Goal: Communication & Community: Participate in discussion

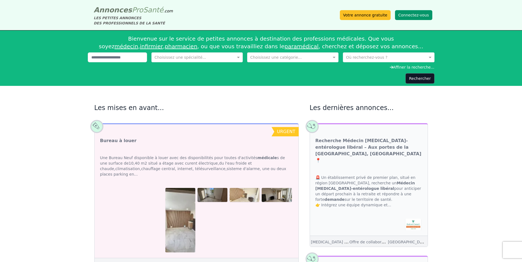
click at [408, 15] on button "Connectez-vous" at bounding box center [413, 15] width 37 height 10
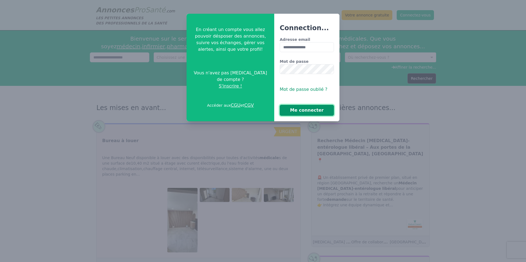
click at [301, 111] on button "Me connecter" at bounding box center [307, 110] width 54 height 11
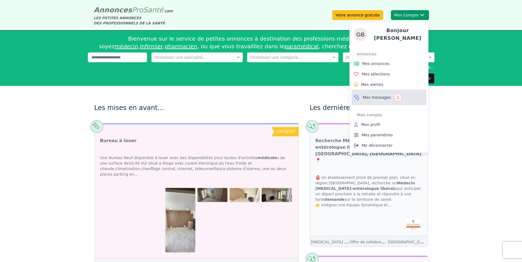
click at [368, 95] on span "Mes messages" at bounding box center [377, 97] width 28 height 5
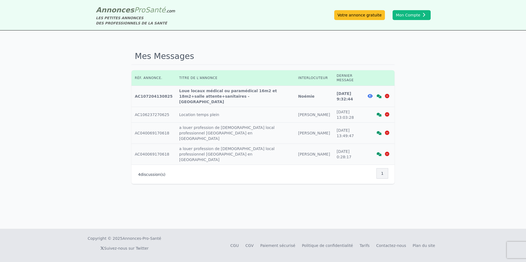
click at [377, 93] on div at bounding box center [379, 95] width 8 height 5
click at [378, 94] on icon at bounding box center [379, 96] width 5 height 4
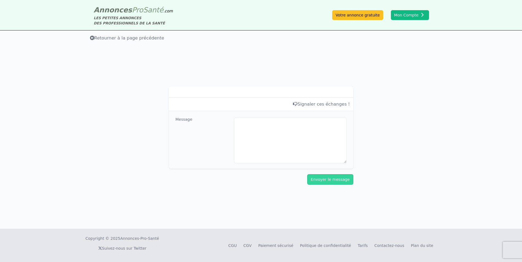
click at [378, 89] on div "Signaler ces échanges ! Message Envoyer le message" at bounding box center [261, 132] width 522 height 139
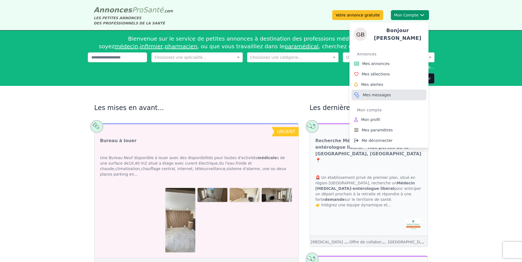
click at [371, 92] on span "Mes messages" at bounding box center [377, 94] width 28 height 5
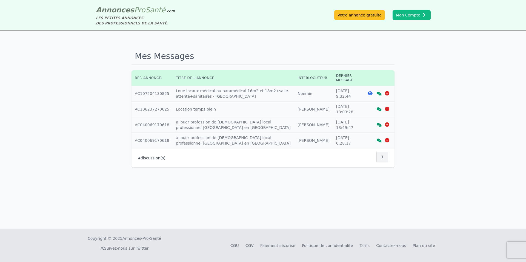
click at [379, 92] on icon at bounding box center [379, 94] width 5 height 4
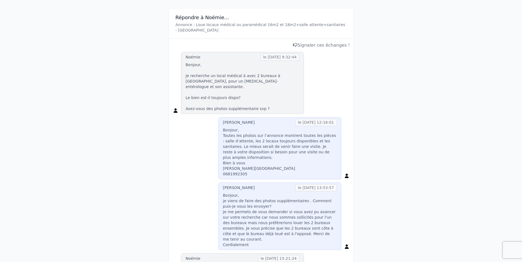
scroll to position [56, 0]
